Goal: Transaction & Acquisition: Purchase product/service

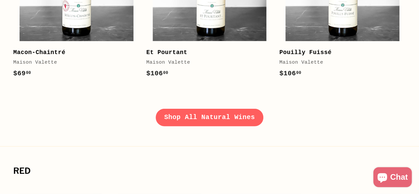
scroll to position [1027, 0]
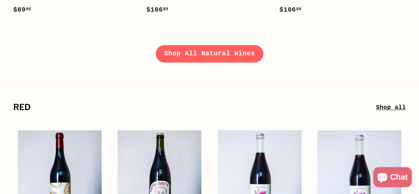
click at [189, 49] on link "Shop All Natural Wines" at bounding box center [210, 53] width 108 height 17
click at [198, 45] on link "Shop All Natural Wines" at bounding box center [210, 53] width 108 height 17
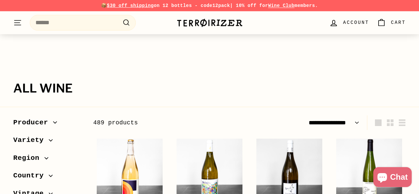
select select "**********"
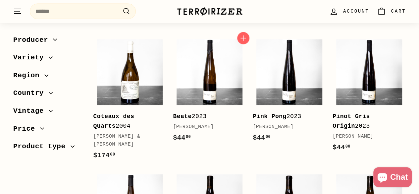
scroll to position [663, 0]
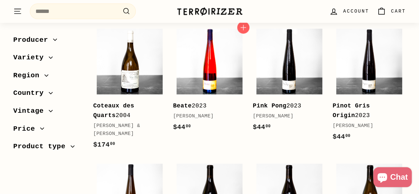
click at [211, 70] on img at bounding box center [210, 62] width 66 height 66
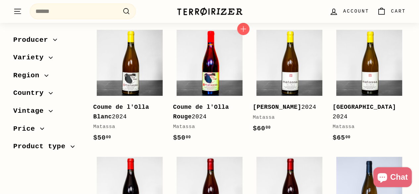
scroll to position [1124, 0]
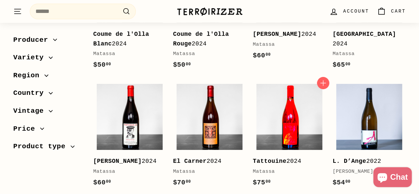
click at [288, 128] on img at bounding box center [289, 117] width 66 height 66
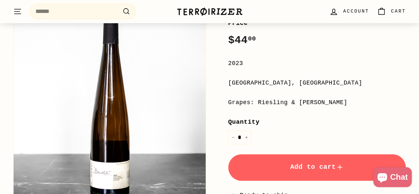
scroll to position [133, 0]
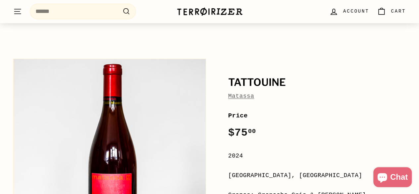
scroll to position [66, 0]
